Goal: Information Seeking & Learning: Learn about a topic

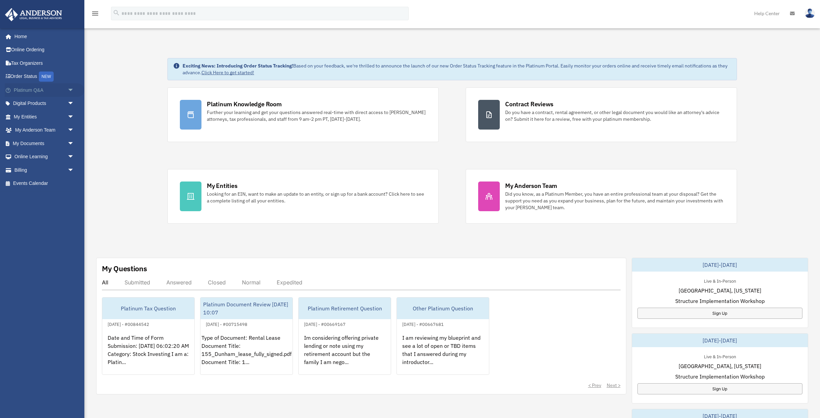
click at [70, 92] on span "arrow_drop_down" at bounding box center [75, 90] width 14 height 14
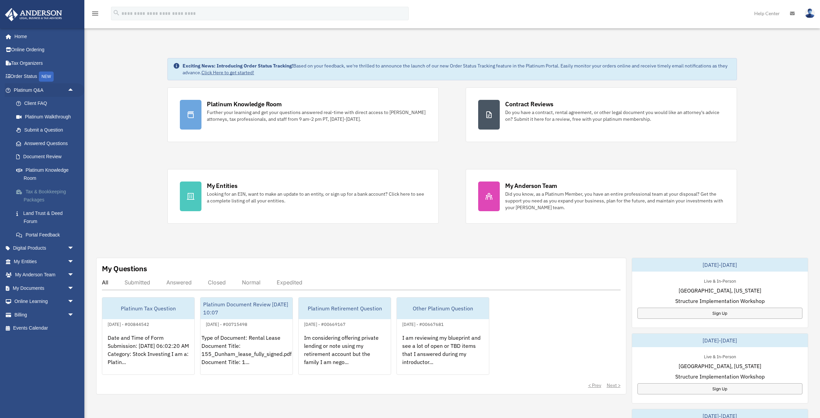
click at [51, 191] on link "Tax & Bookkeeping Packages" at bounding box center [46, 196] width 75 height 22
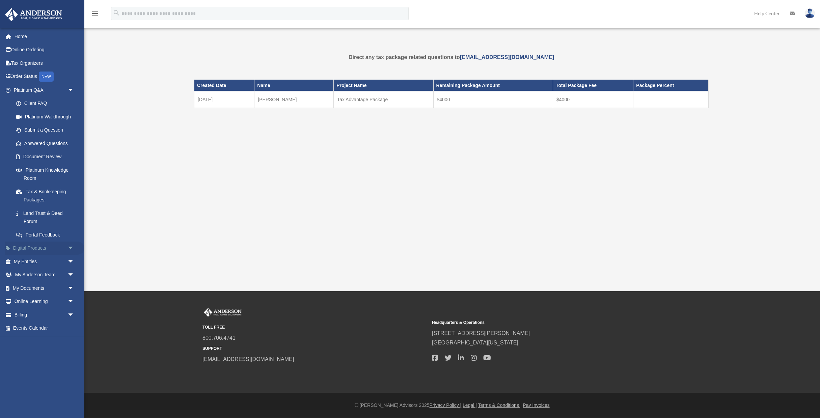
click at [71, 247] on span "arrow_drop_down" at bounding box center [75, 249] width 14 height 14
click at [43, 260] on div "Tax Toolbox" at bounding box center [50, 262] width 52 height 8
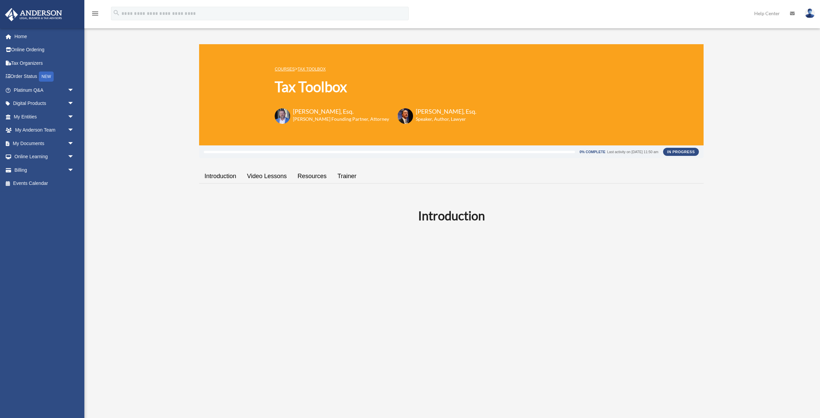
click at [311, 178] on link "Resources" at bounding box center [312, 176] width 40 height 19
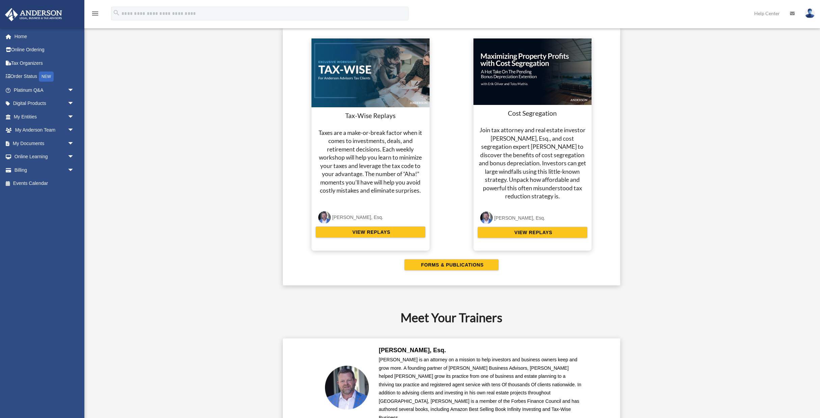
scroll to position [1262, 0]
click at [377, 233] on span "VIEW REPLAYS" at bounding box center [370, 232] width 40 height 7
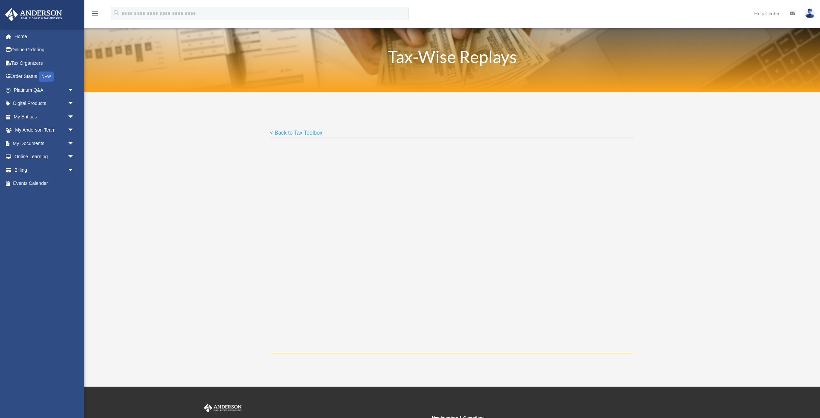
click at [212, 181] on div "< Back to Tax Toolbox" at bounding box center [452, 223] width 736 height 262
click at [810, 17] on img at bounding box center [810, 13] width 10 height 10
click at [689, 59] on link "Logout" at bounding box center [701, 59] width 68 height 14
